Goal: Task Accomplishment & Management: Use online tool/utility

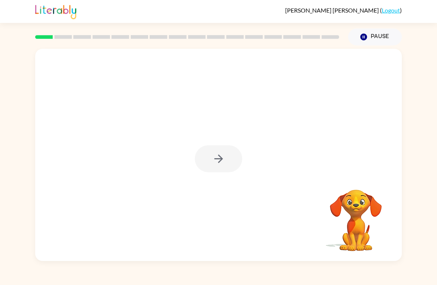
click at [365, 36] on icon "button" at bounding box center [363, 37] width 7 height 7
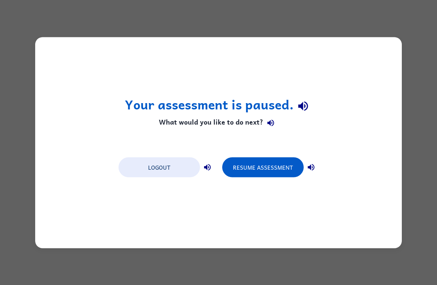
click at [352, 42] on div "Your assessment is paused. What would you like to do next? Logout Resume Assess…" at bounding box center [218, 142] width 366 height 211
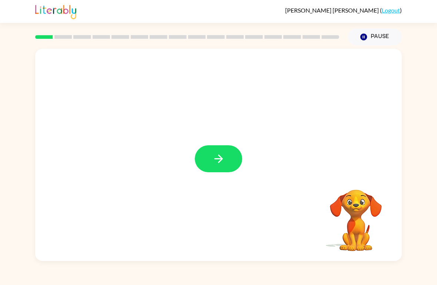
click at [218, 162] on icon "button" at bounding box center [218, 158] width 13 height 13
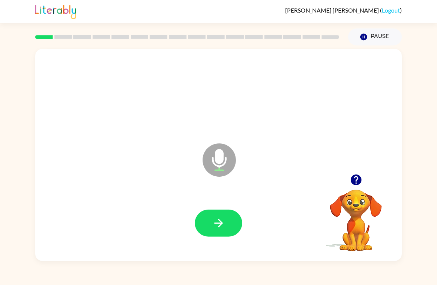
click at [229, 222] on button "button" at bounding box center [218, 223] width 47 height 27
click at [227, 213] on button "button" at bounding box center [218, 223] width 47 height 27
click at [224, 220] on icon "button" at bounding box center [218, 223] width 13 height 13
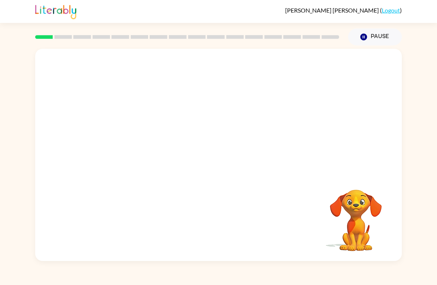
click at [397, 137] on div at bounding box center [218, 155] width 366 height 212
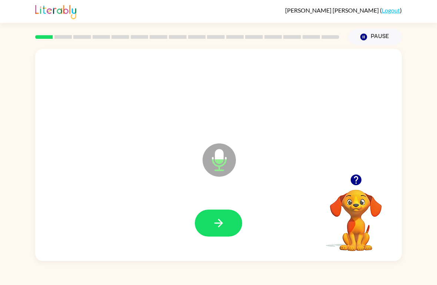
click at [221, 221] on icon "button" at bounding box center [218, 223] width 13 height 13
click at [225, 227] on button "button" at bounding box center [218, 223] width 47 height 27
click at [229, 227] on button "button" at bounding box center [218, 223] width 47 height 27
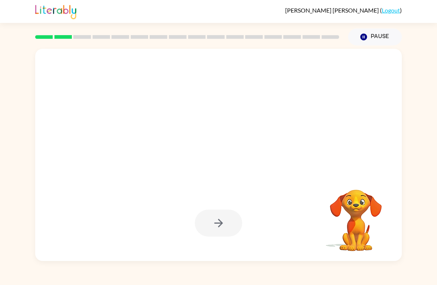
click at [229, 225] on div at bounding box center [218, 223] width 47 height 27
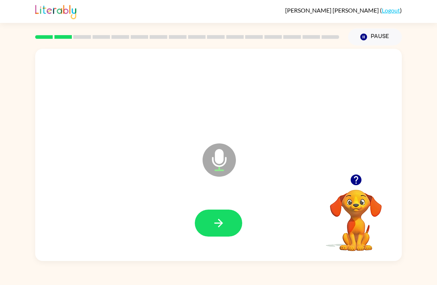
click at [231, 226] on button "button" at bounding box center [218, 223] width 47 height 27
click at [222, 224] on icon "button" at bounding box center [218, 223] width 9 height 9
click at [223, 222] on icon "button" at bounding box center [218, 223] width 13 height 13
click at [225, 215] on button "button" at bounding box center [218, 223] width 47 height 27
click at [229, 225] on button "button" at bounding box center [218, 223] width 47 height 27
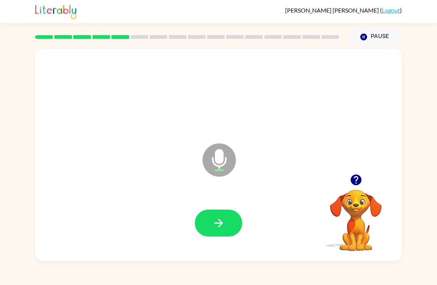
click at [223, 222] on icon "button" at bounding box center [218, 223] width 13 height 13
click at [228, 222] on button "button" at bounding box center [218, 223] width 47 height 27
click at [230, 218] on button "button" at bounding box center [218, 223] width 47 height 27
click at [213, 225] on icon "button" at bounding box center [218, 223] width 13 height 13
click at [221, 226] on icon "button" at bounding box center [218, 223] width 13 height 13
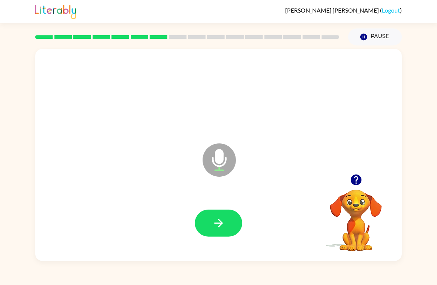
click at [221, 225] on icon "button" at bounding box center [218, 223] width 13 height 13
click at [208, 225] on button "button" at bounding box center [218, 223] width 47 height 27
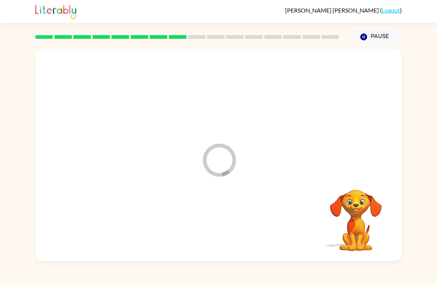
click at [399, 100] on div "Loader Your response is being sent to our graders" at bounding box center [218, 155] width 366 height 212
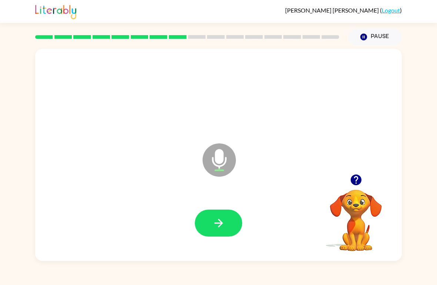
click at [211, 216] on button "button" at bounding box center [218, 223] width 47 height 27
click at [213, 221] on icon "button" at bounding box center [218, 223] width 13 height 13
click at [213, 220] on icon "button" at bounding box center [218, 223] width 13 height 13
click at [204, 226] on button "button" at bounding box center [218, 223] width 47 height 27
click at [216, 212] on button "button" at bounding box center [218, 223] width 47 height 27
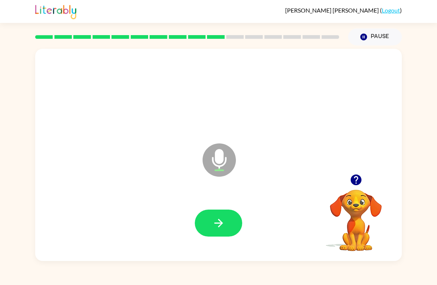
click at [211, 222] on button "button" at bounding box center [218, 223] width 47 height 27
click at [220, 223] on icon "button" at bounding box center [218, 223] width 13 height 13
click at [221, 231] on button "button" at bounding box center [218, 223] width 47 height 27
click at [216, 225] on icon "button" at bounding box center [218, 223] width 13 height 13
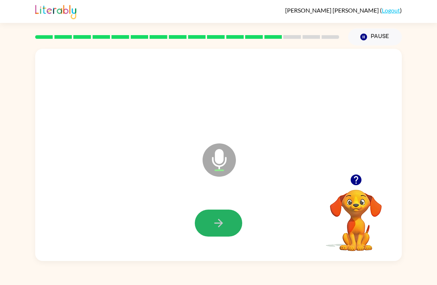
click at [208, 227] on button "button" at bounding box center [218, 223] width 47 height 27
click at [208, 226] on button "button" at bounding box center [218, 223] width 47 height 27
click at [216, 235] on button "button" at bounding box center [218, 223] width 47 height 27
